Goal: Navigation & Orientation: Find specific page/section

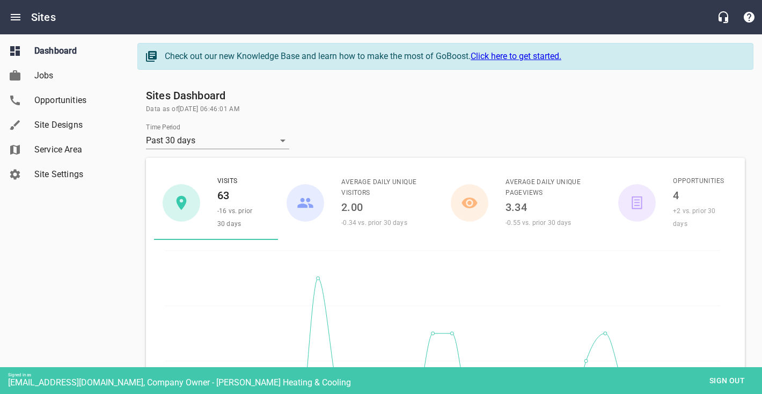
click at [81, 121] on span "Site Designs" at bounding box center [75, 125] width 82 height 13
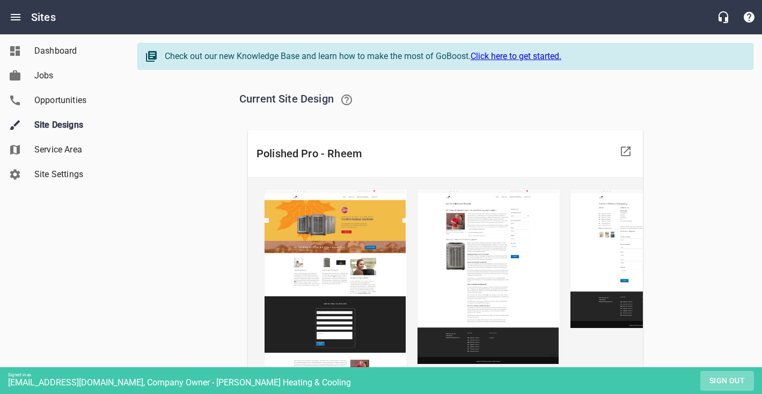
click at [731, 381] on span "Sign out" at bounding box center [727, 380] width 45 height 13
